Goal: Information Seeking & Learning: Learn about a topic

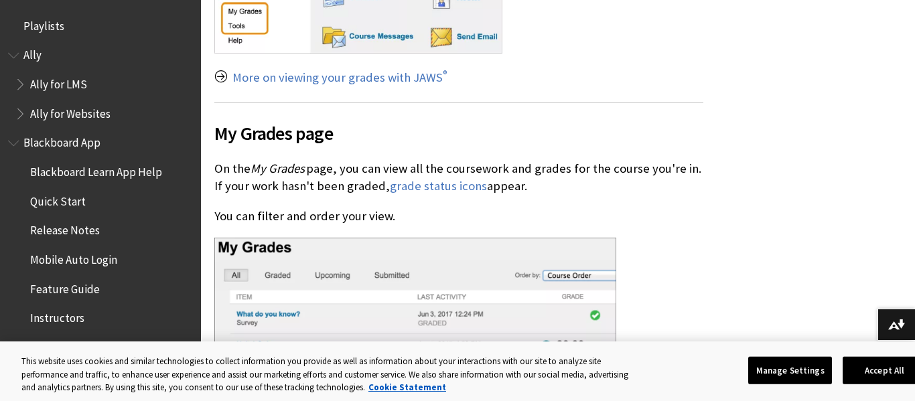
scroll to position [1817, 0]
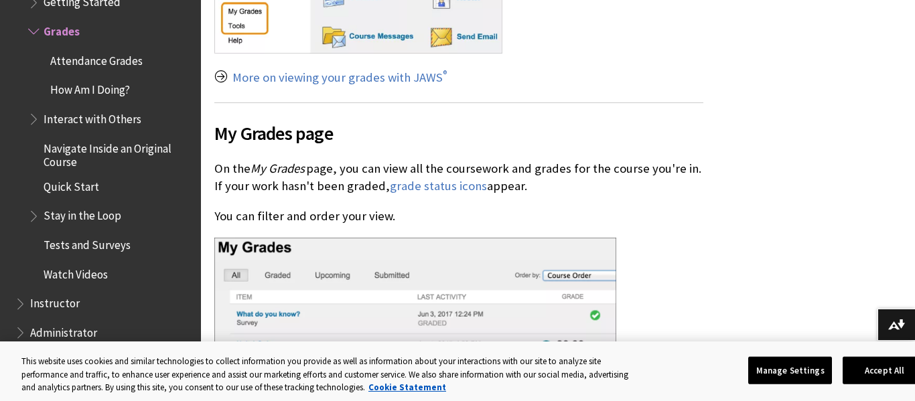
click at [74, 61] on span "Attendance Grades" at bounding box center [96, 59] width 92 height 18
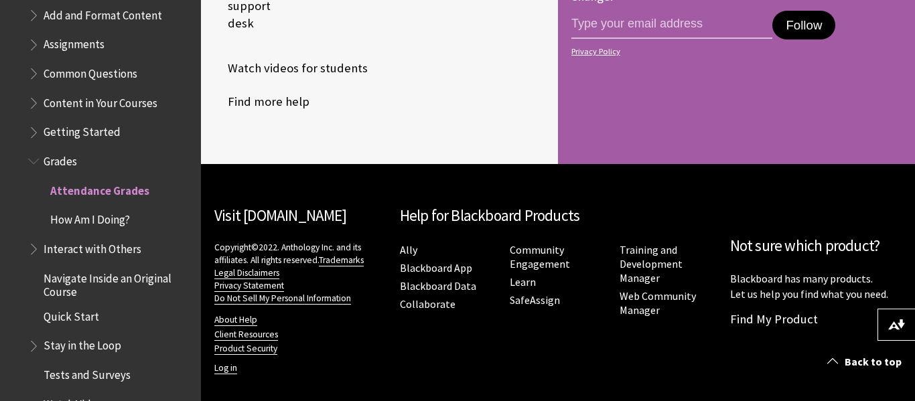
scroll to position [1678, 0]
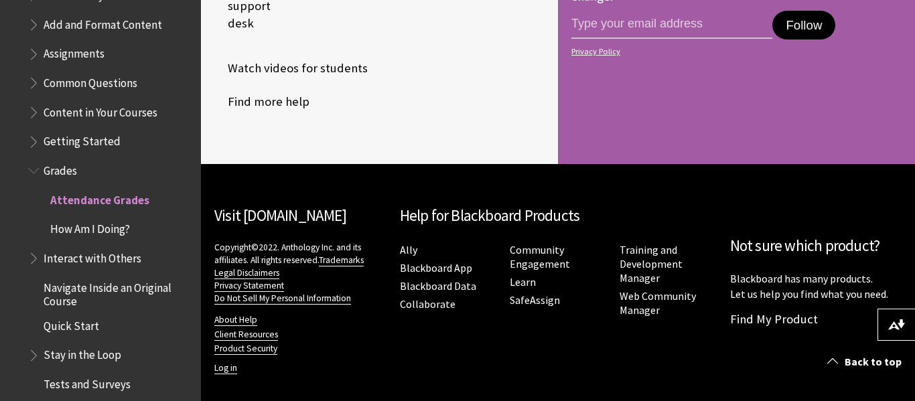
click at [60, 168] on span "Grades" at bounding box center [61, 168] width 34 height 18
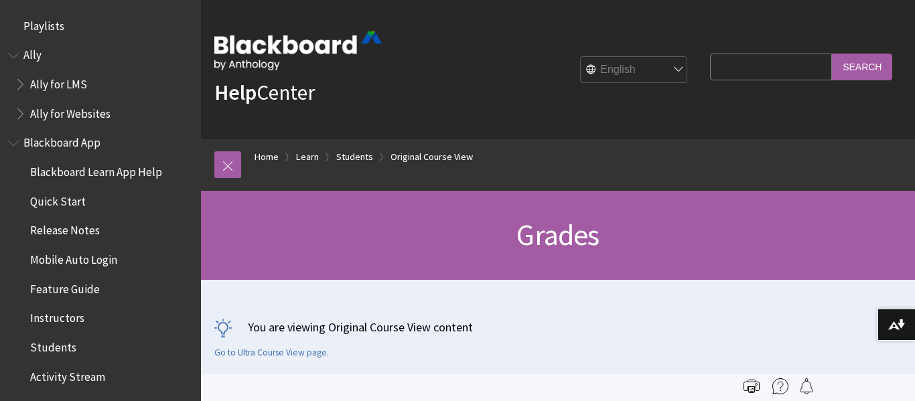
scroll to position [1817, 0]
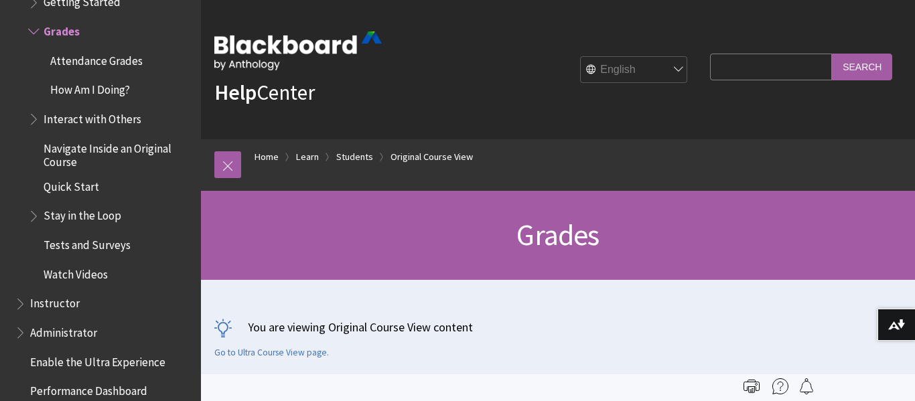
click at [710, 73] on input "Search Query" at bounding box center [771, 67] width 122 height 26
type input "s"
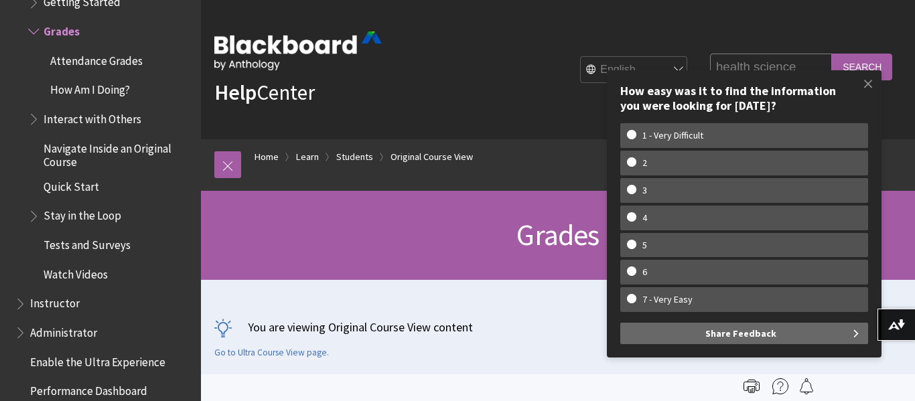
type input "health science"
click at [869, 63] on input "Search" at bounding box center [862, 67] width 60 height 26
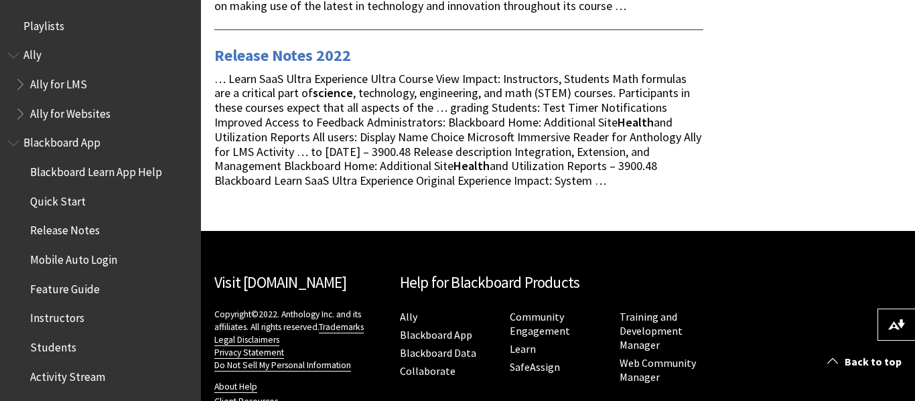
scroll to position [403, 0]
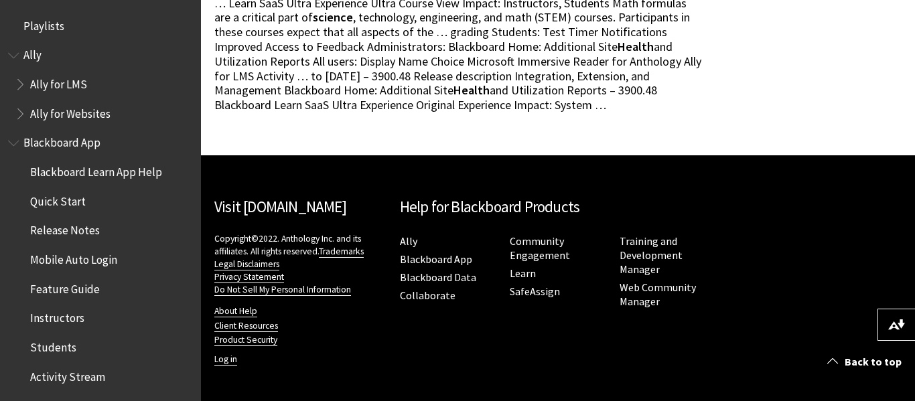
click at [789, 285] on div "Visit Blackboard.com Copyright©2022. Anthology Inc. and its affiliates. All rig…" at bounding box center [558, 278] width 714 height 246
